Goal: Transaction & Acquisition: Purchase product/service

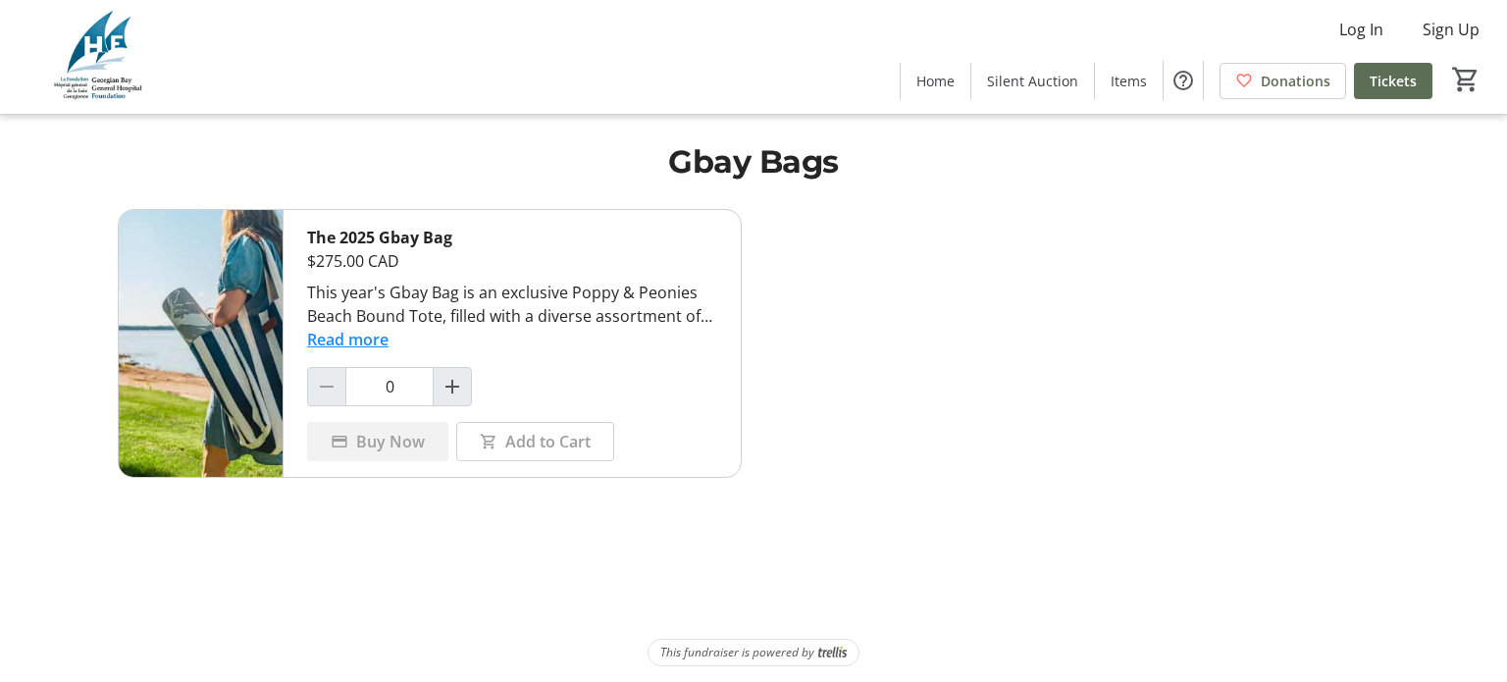
click at [359, 340] on button "Read more" at bounding box center [347, 340] width 81 height 24
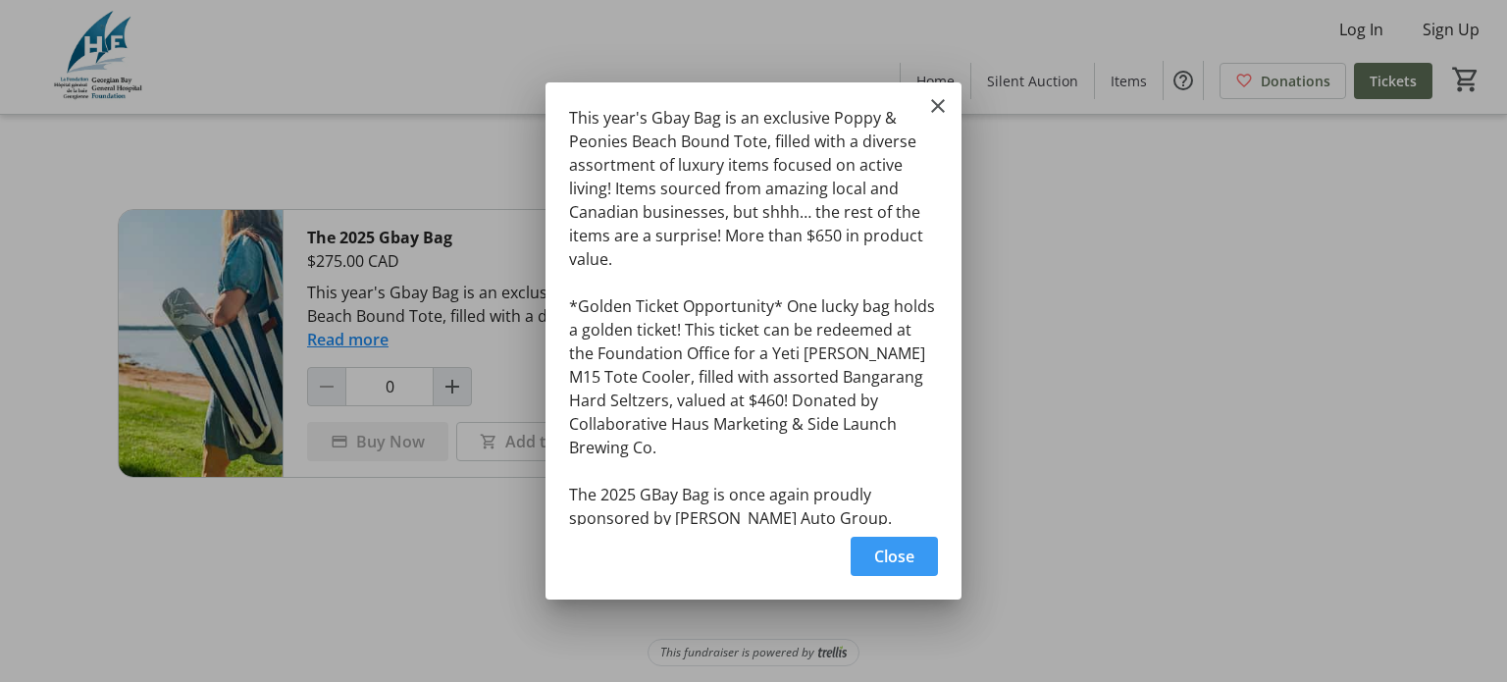
click at [915, 557] on span "button" at bounding box center [894, 556] width 87 height 47
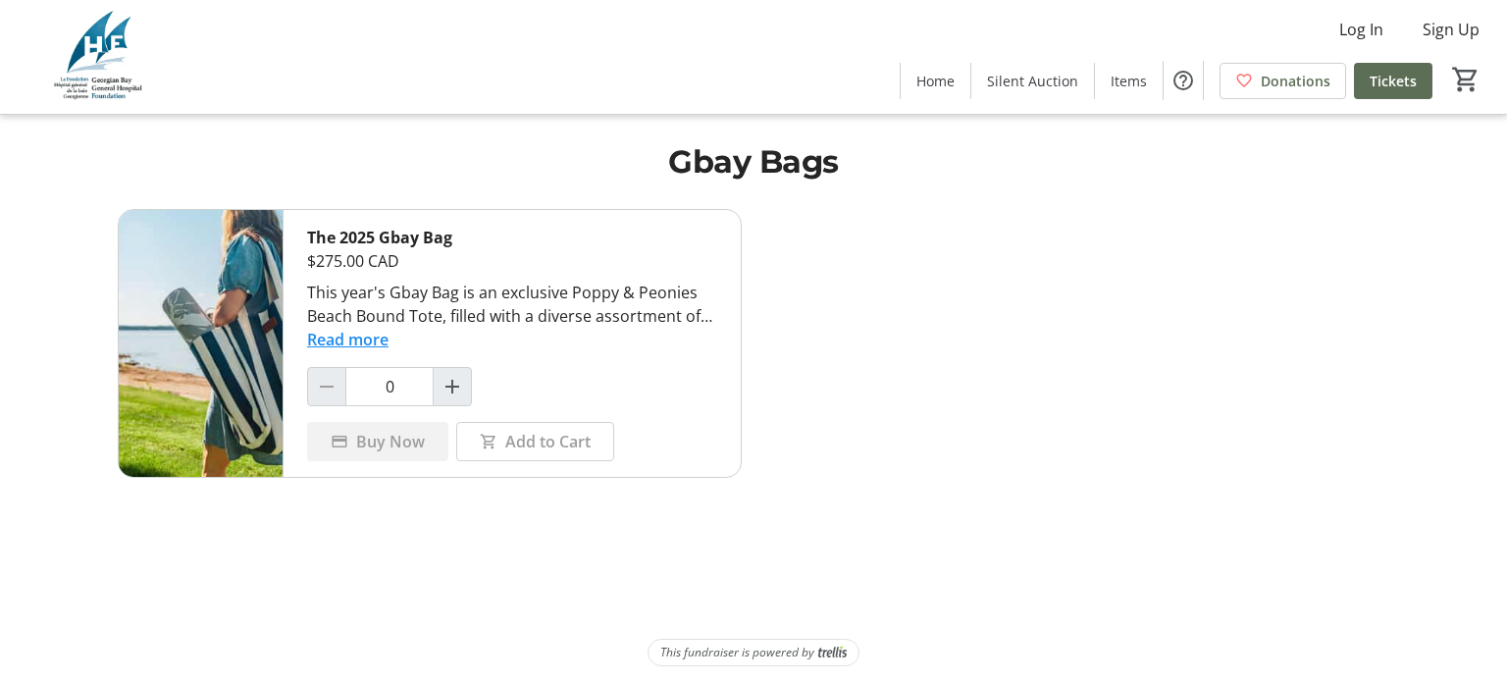
click at [349, 337] on button "Read more" at bounding box center [347, 340] width 81 height 24
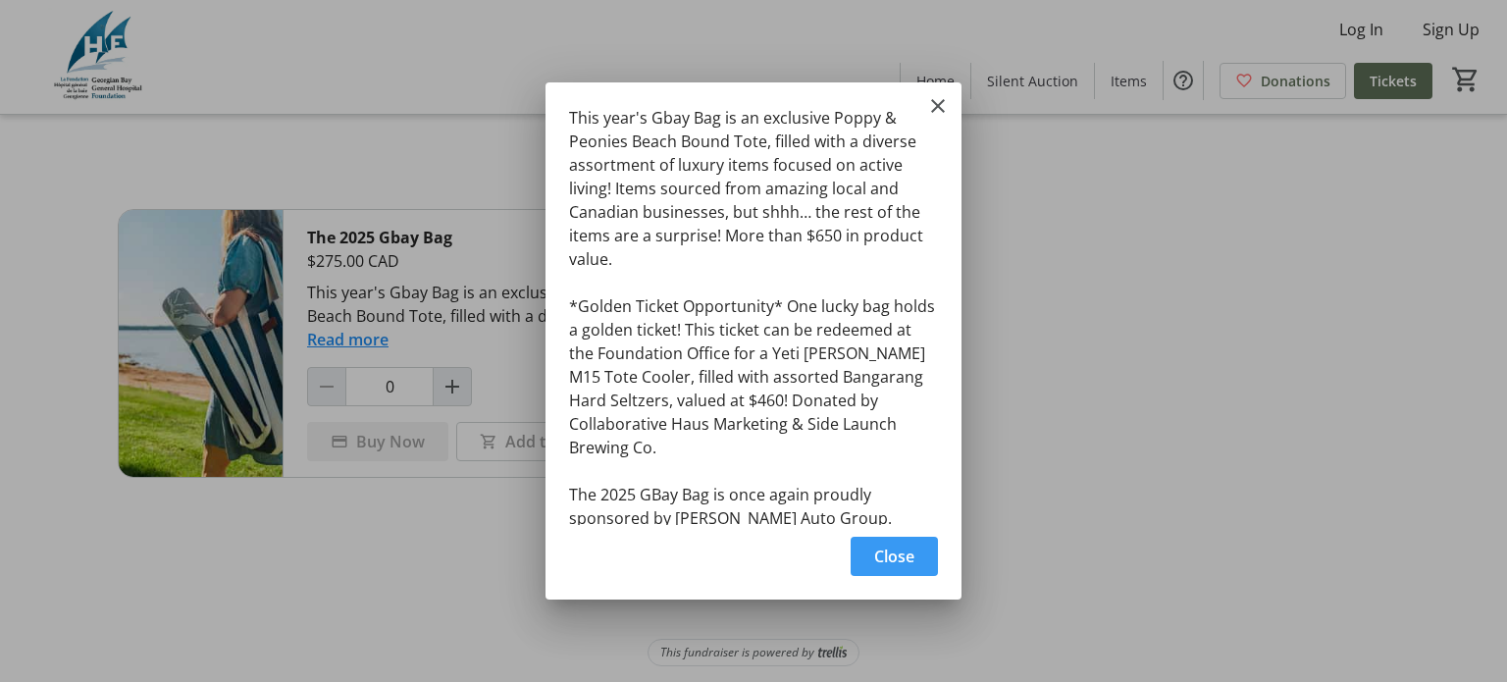
click at [905, 547] on span "Close" at bounding box center [894, 557] width 40 height 24
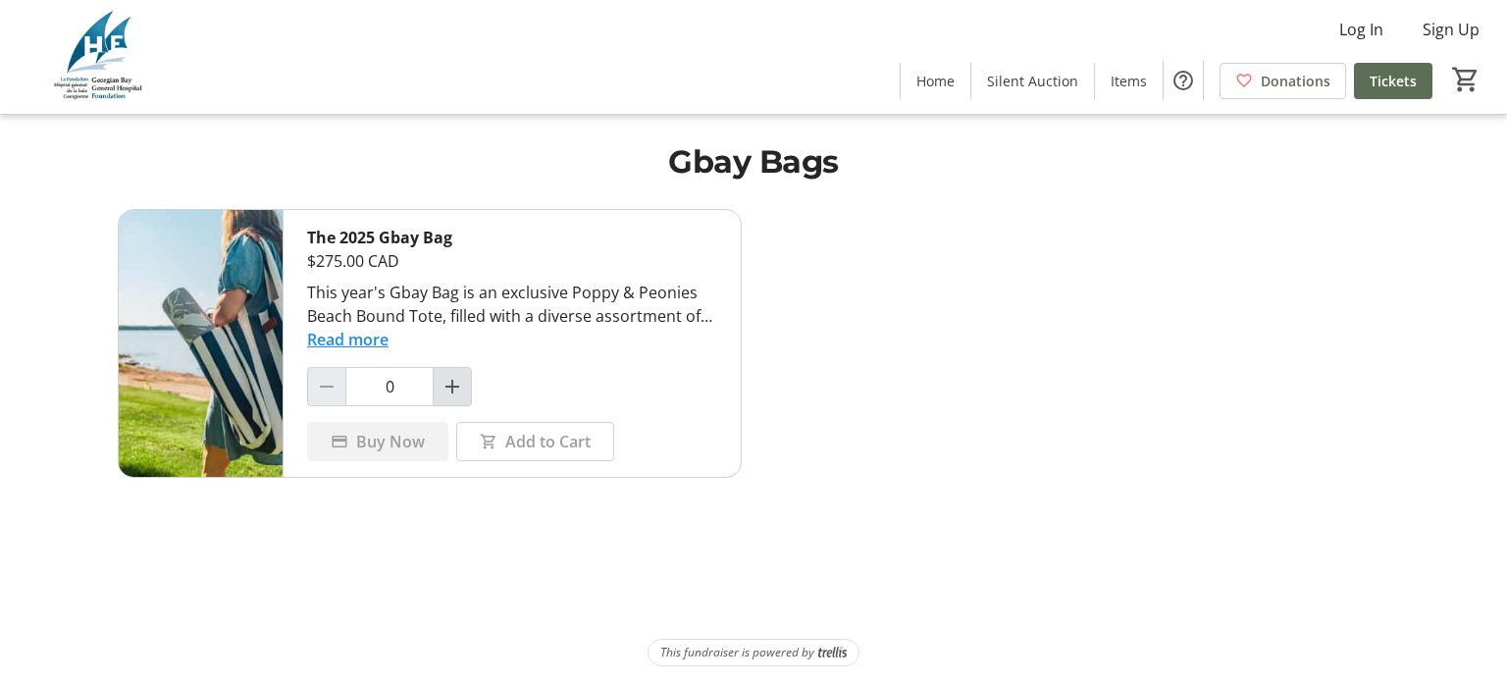
click at [460, 388] on mat-icon "Increment by one" at bounding box center [453, 387] width 24 height 24
type input "1"
click at [394, 443] on span "Buy Now" at bounding box center [390, 442] width 69 height 24
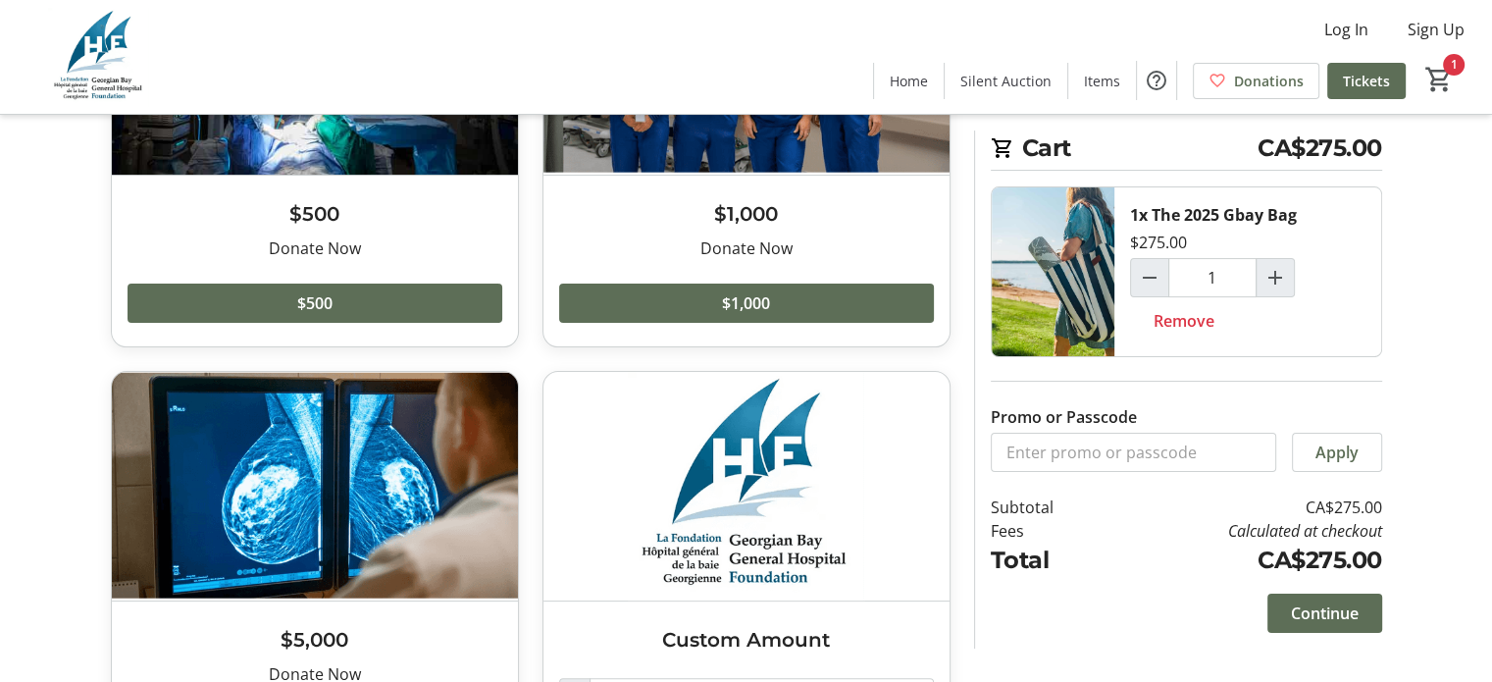
scroll to position [420, 0]
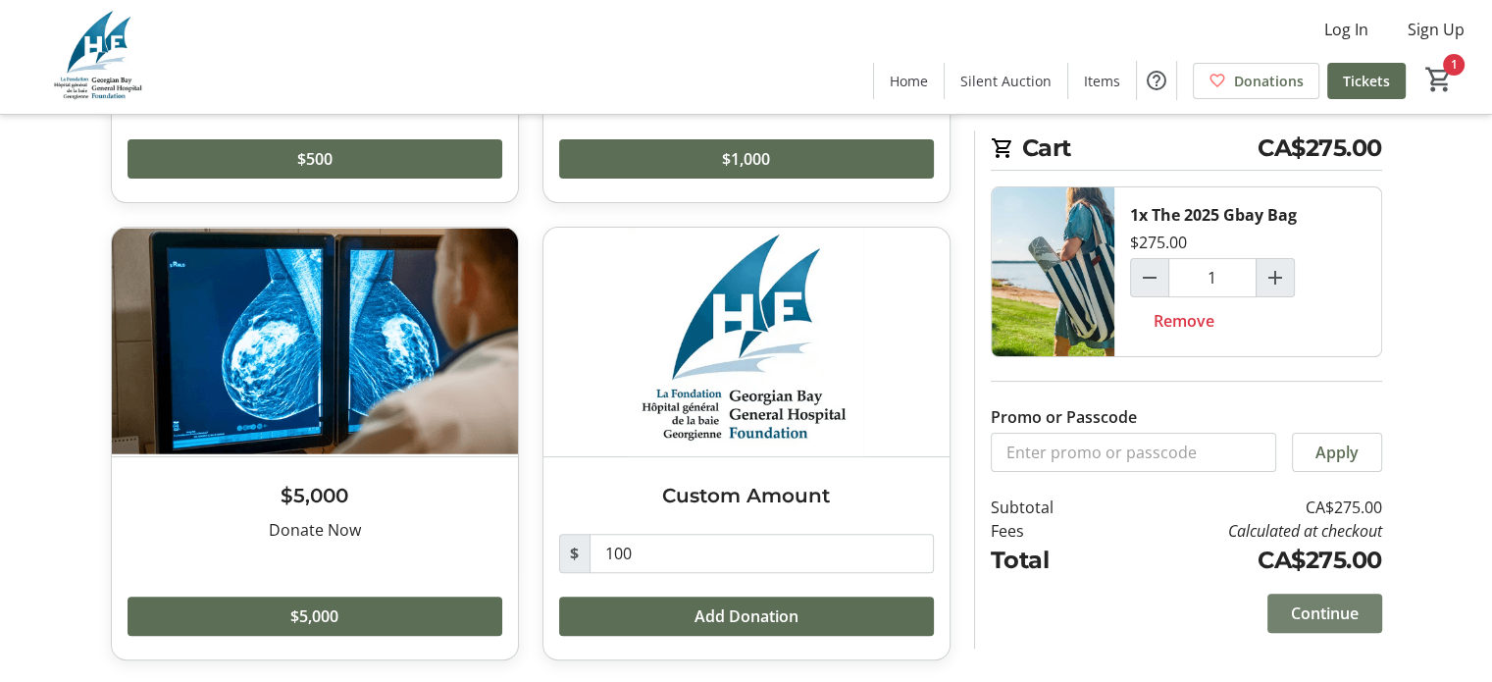
click at [1337, 614] on span "Continue" at bounding box center [1325, 613] width 68 height 24
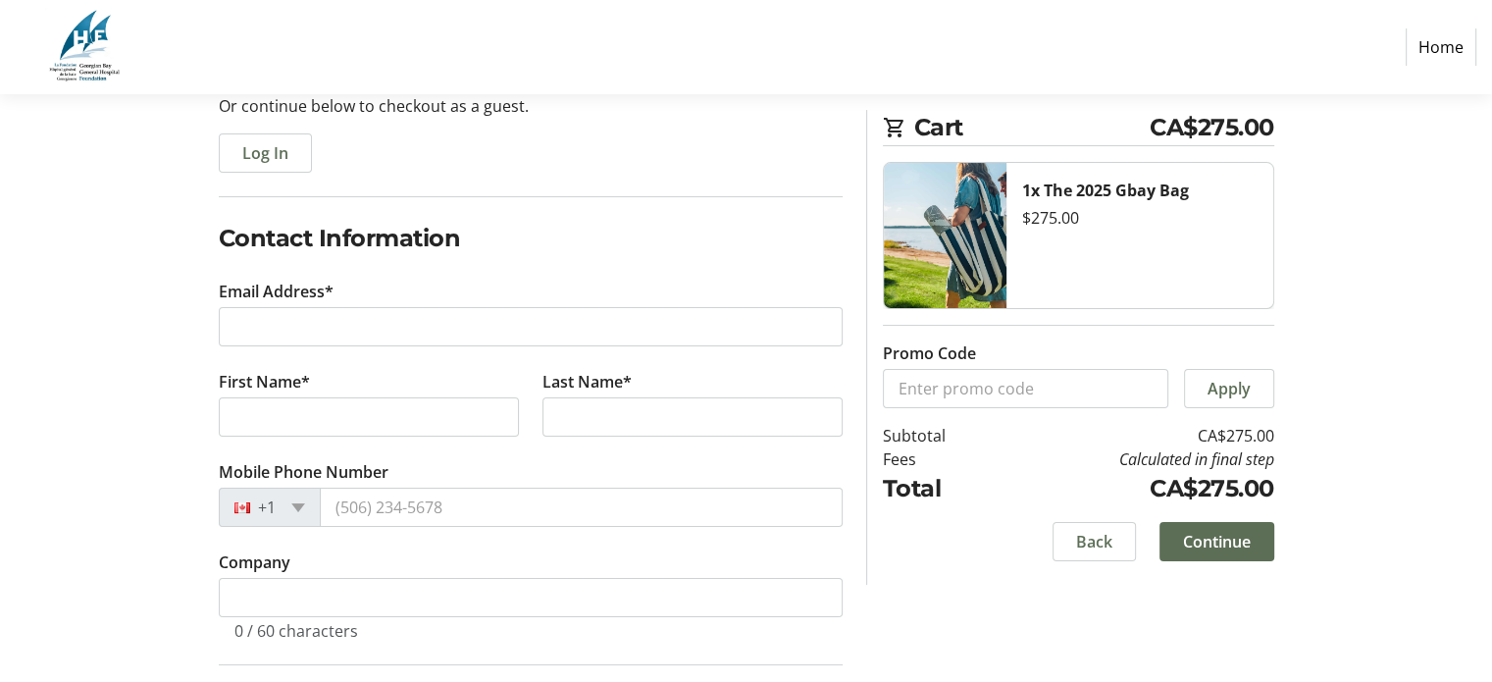
scroll to position [294, 0]
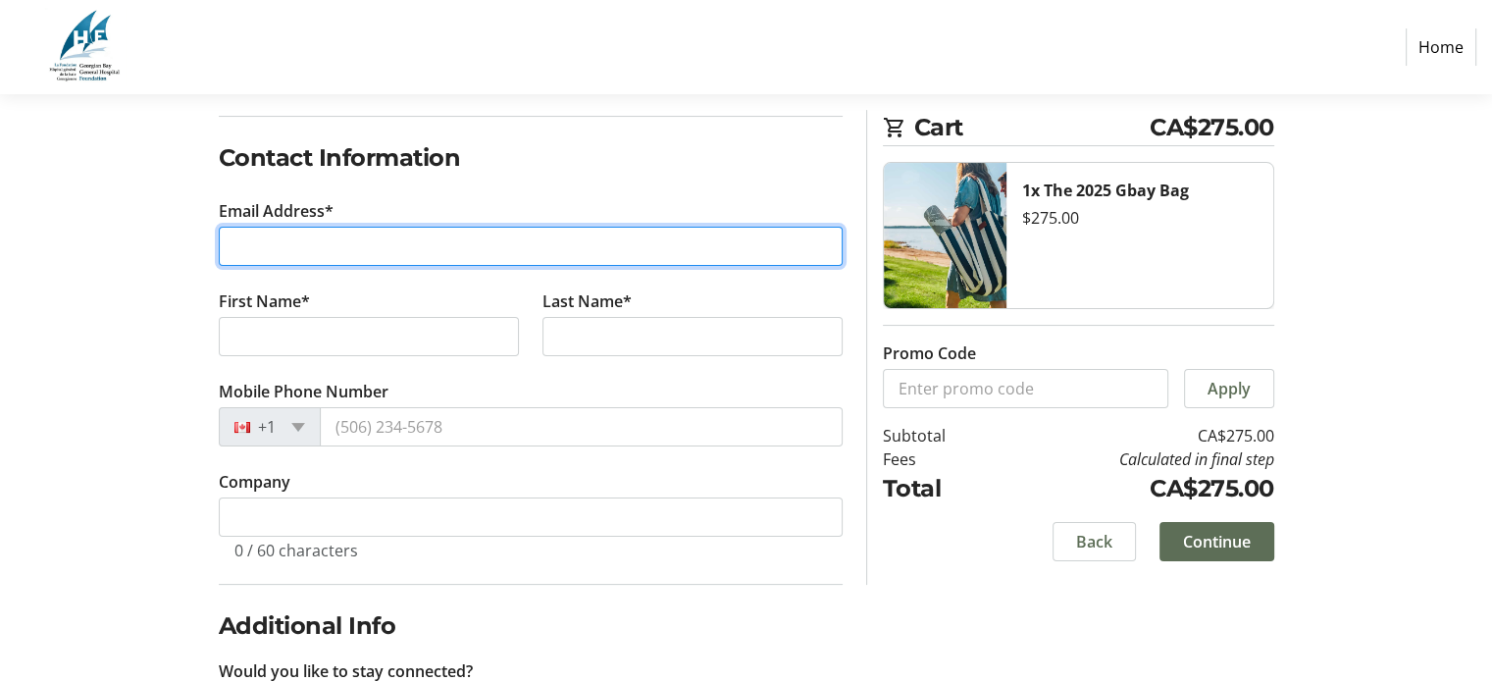
click at [314, 241] on input "Email Address*" at bounding box center [531, 246] width 624 height 39
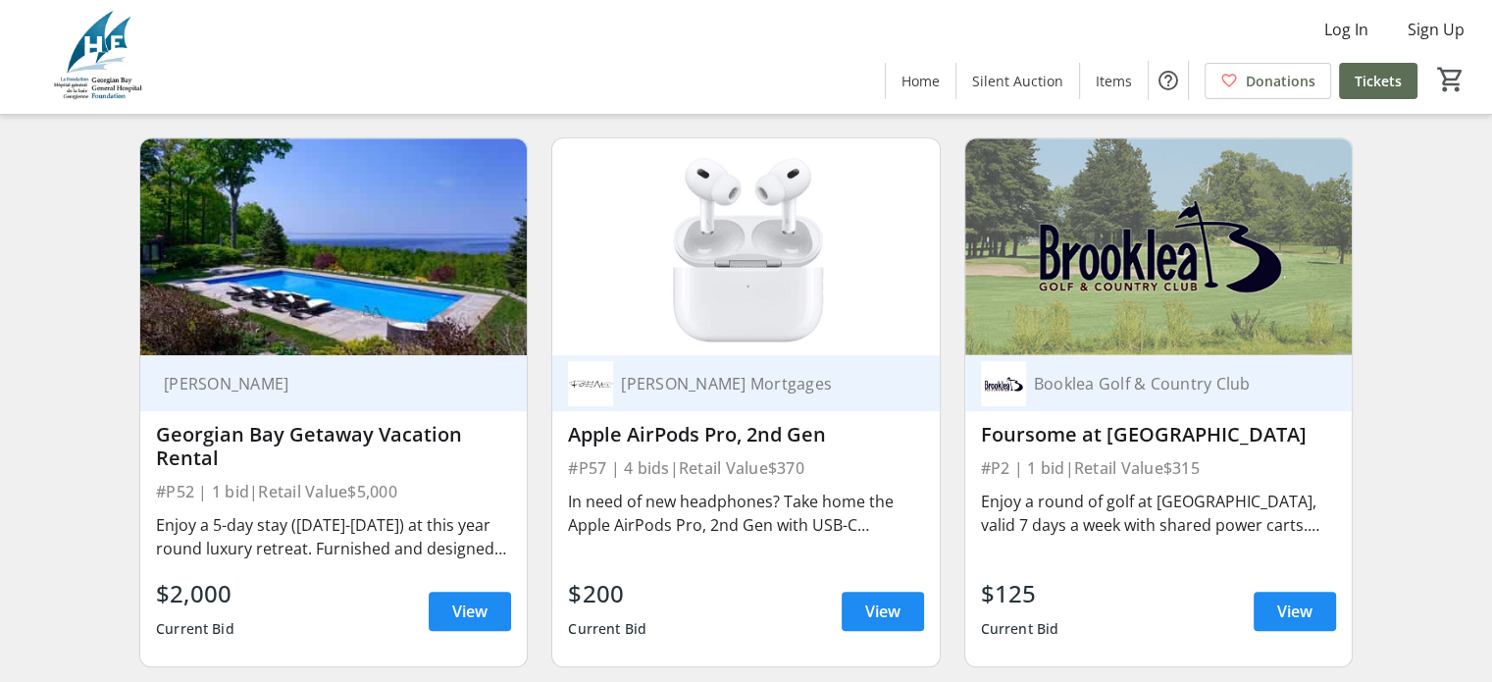
scroll to position [1374, 0]
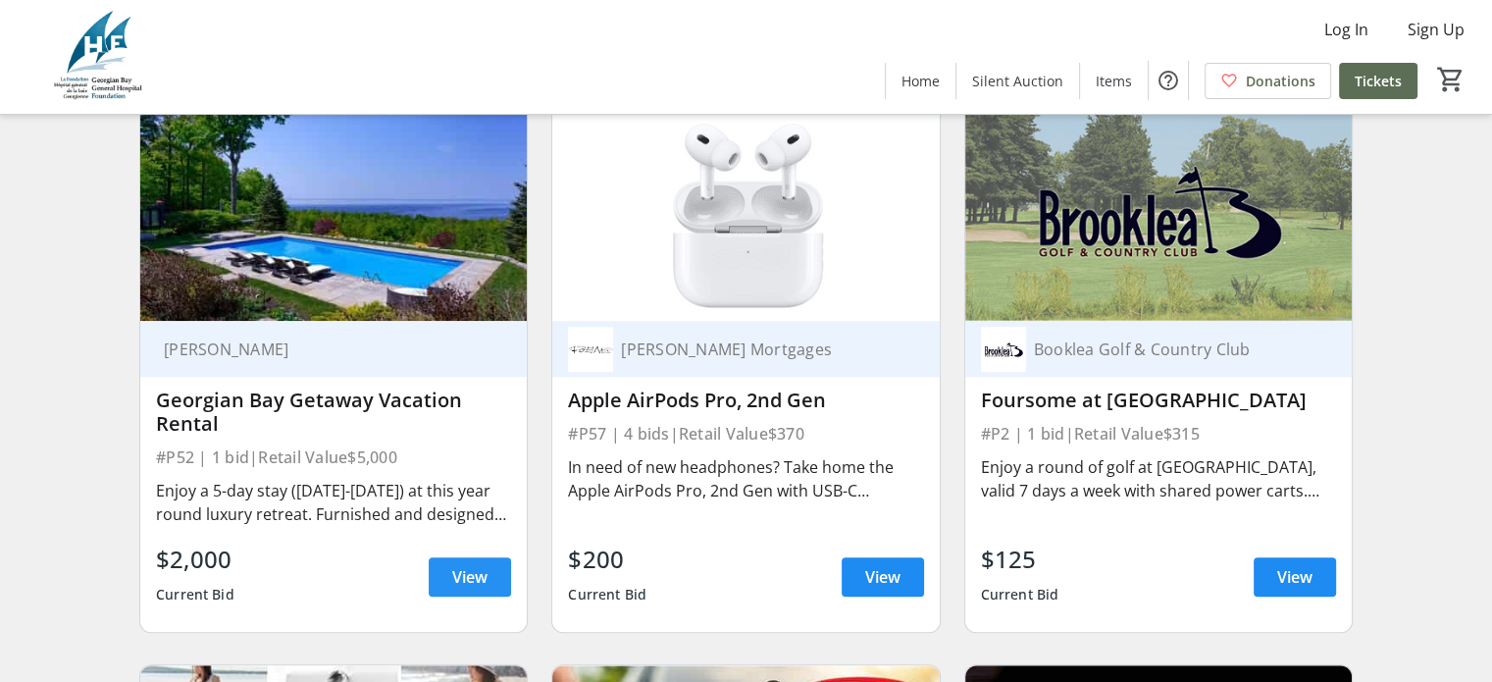
click at [474, 588] on span "View" at bounding box center [469, 577] width 35 height 24
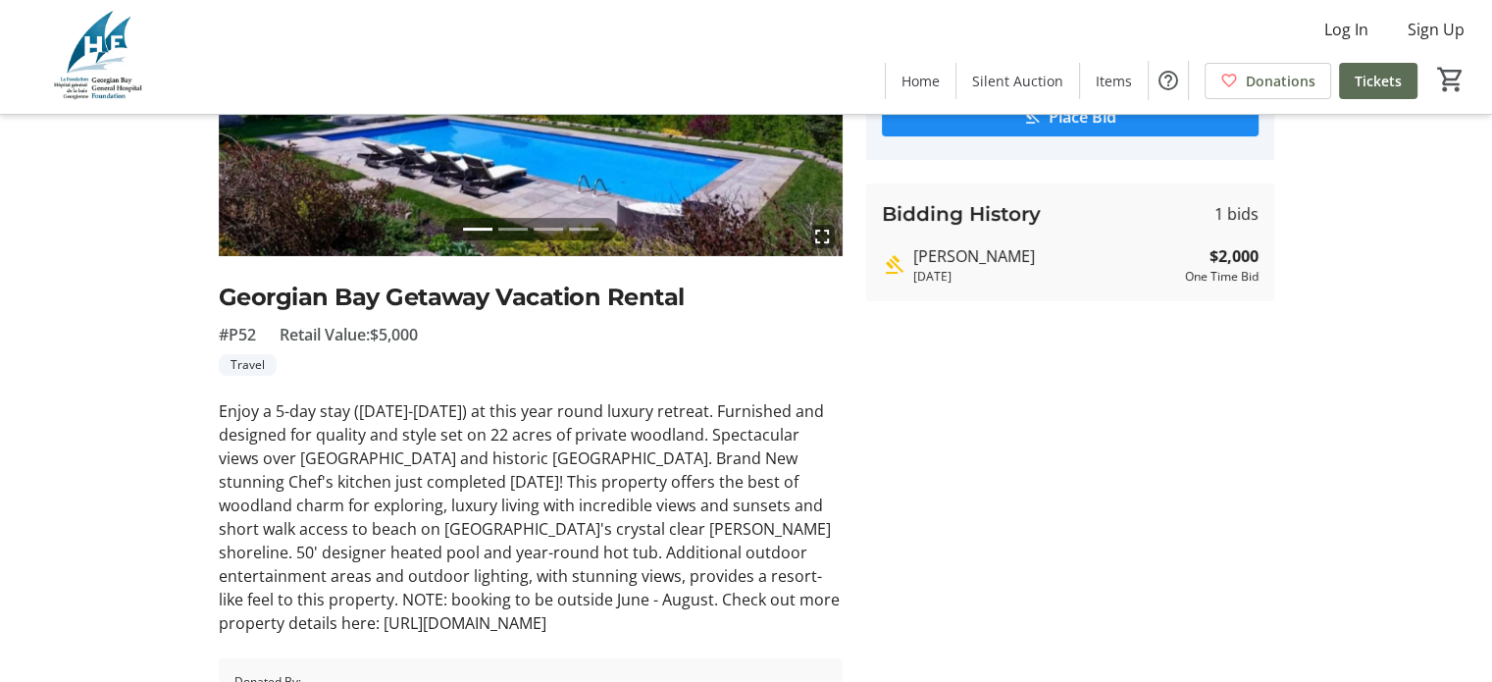
scroll to position [12, 0]
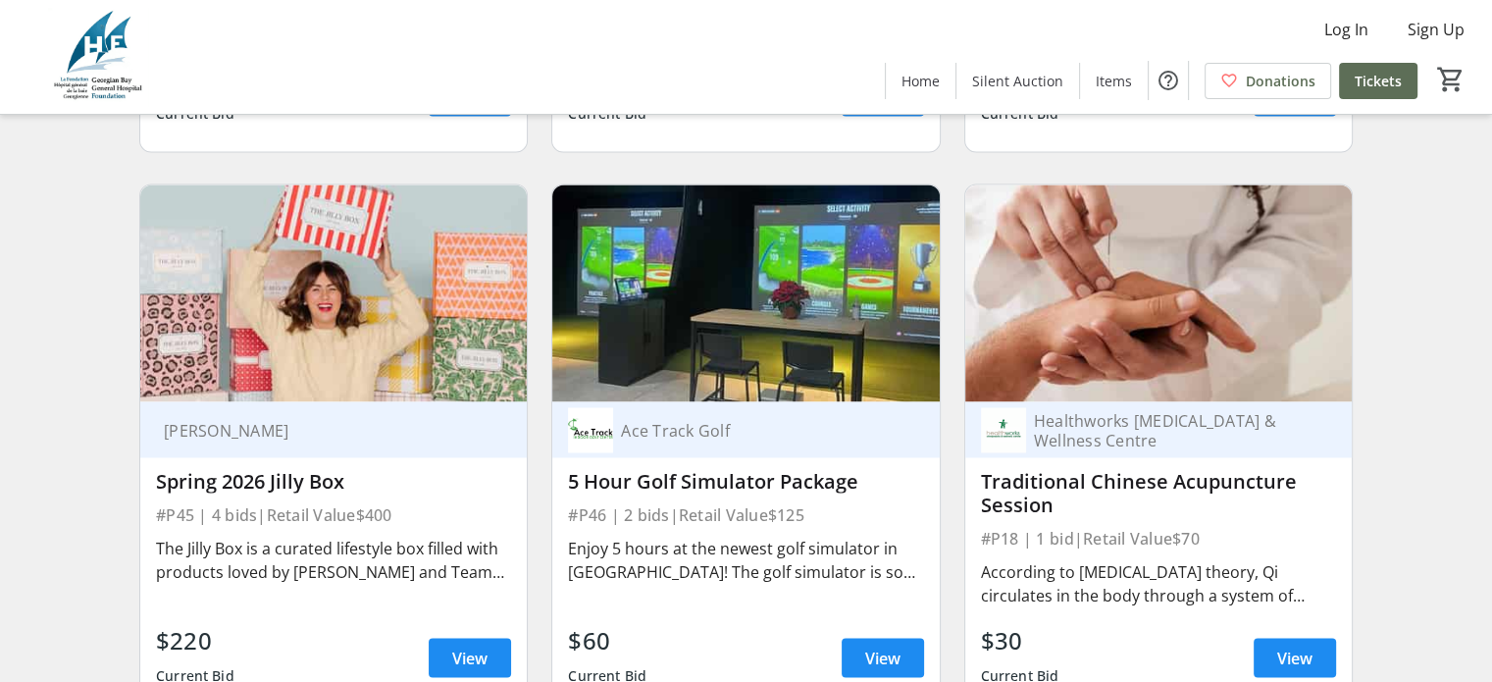
scroll to position [10892, 0]
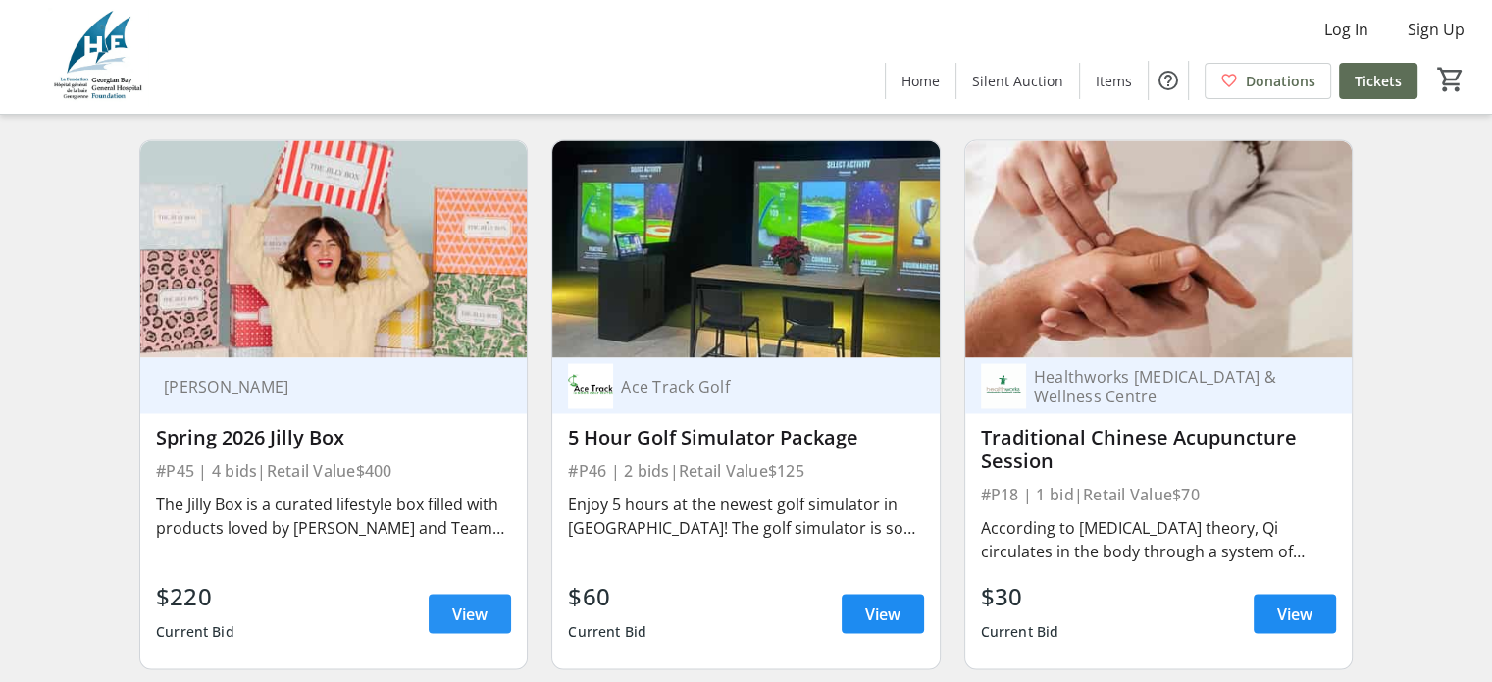
click at [490, 617] on span at bounding box center [470, 613] width 82 height 47
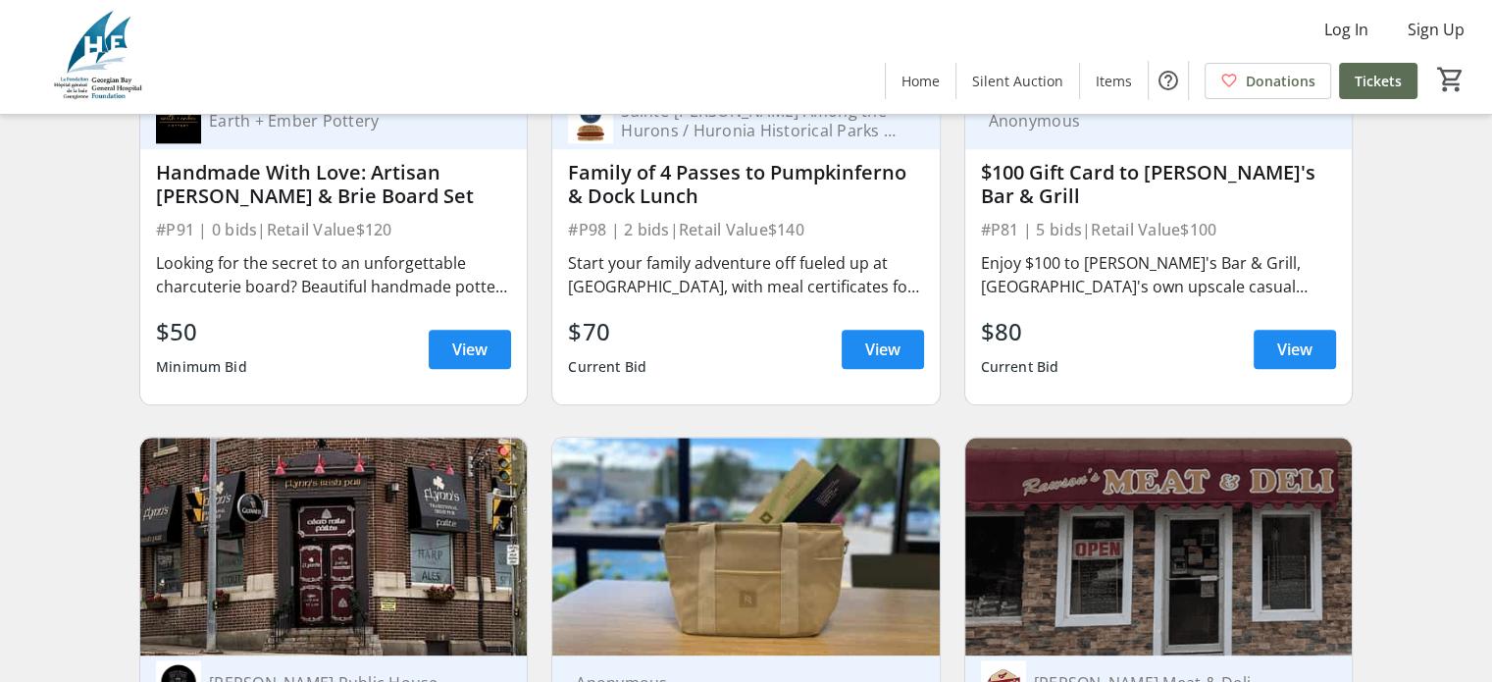
scroll to position [17074, 0]
